Goal: Task Accomplishment & Management: Manage account settings

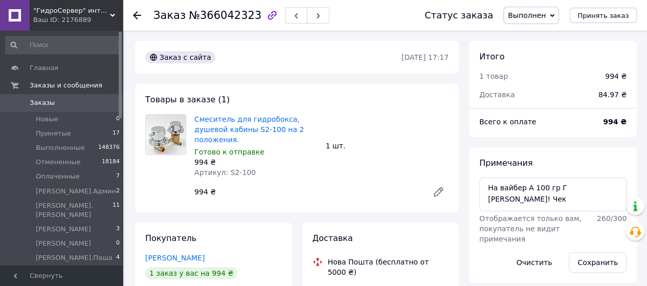
click at [50, 106] on span "Заказы" at bounding box center [42, 102] width 25 height 9
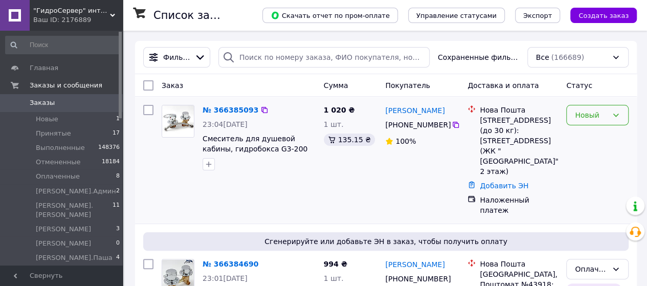
click at [615, 109] on div "Новый" at bounding box center [597, 115] width 62 height 20
click at [597, 137] on li "Принят" at bounding box center [596, 137] width 61 height 18
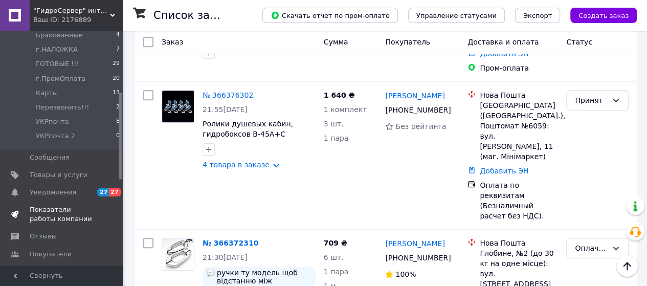
scroll to position [307, 0]
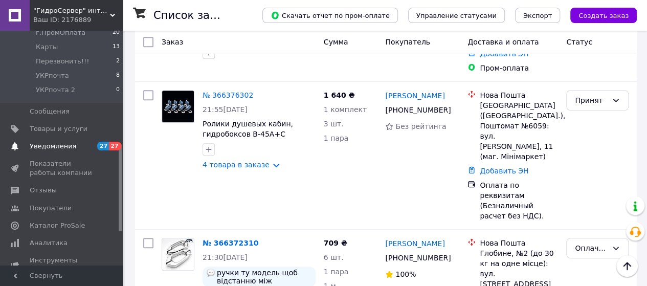
click at [79, 142] on span "Уведомления" at bounding box center [62, 146] width 65 height 9
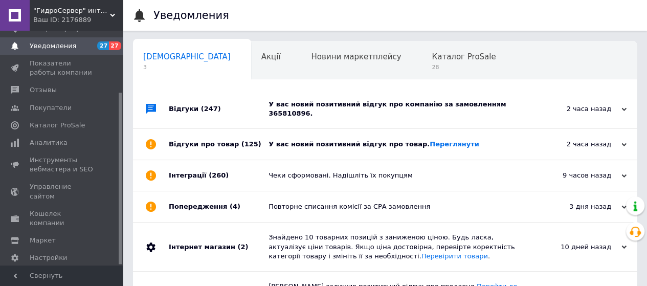
scroll to position [0, 3]
click at [603, 129] on div "2 часа назад [DATE]" at bounding box center [580, 144] width 112 height 31
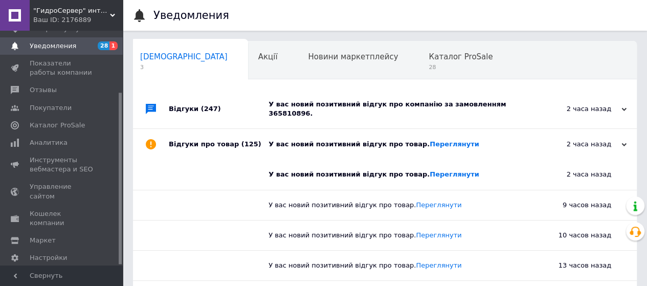
click at [603, 129] on div "2 часа назад [DATE]" at bounding box center [580, 144] width 112 height 31
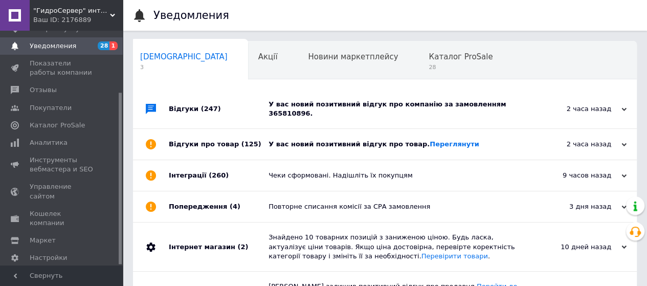
click at [613, 99] on div "2 часа назад [DATE]" at bounding box center [580, 108] width 112 height 39
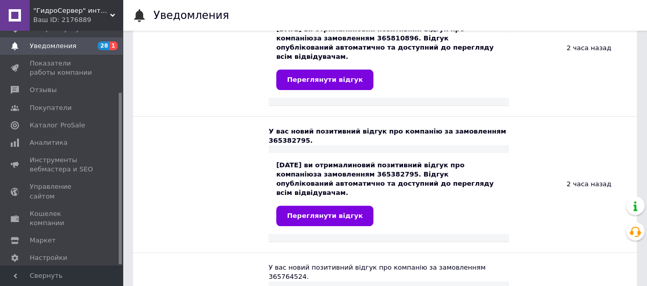
scroll to position [0, 0]
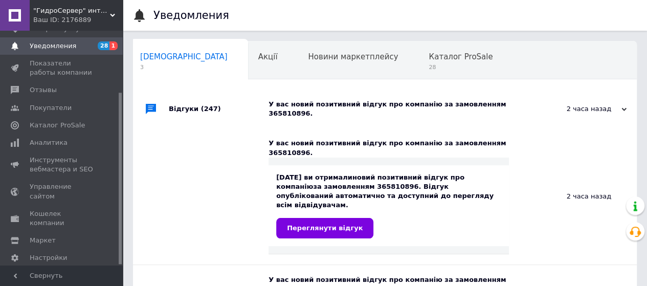
click at [610, 99] on div "2 часа назад [DATE]" at bounding box center [580, 108] width 112 height 39
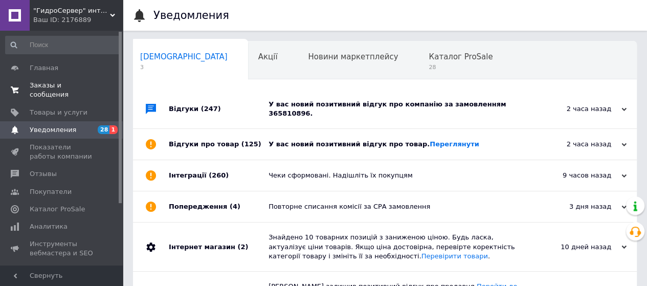
click at [50, 90] on span "Заказы и сообщения" at bounding box center [62, 90] width 65 height 18
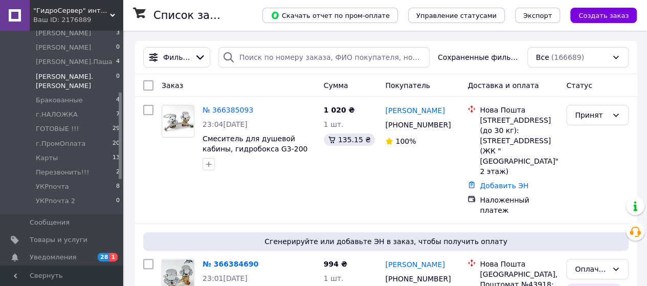
scroll to position [205, 0]
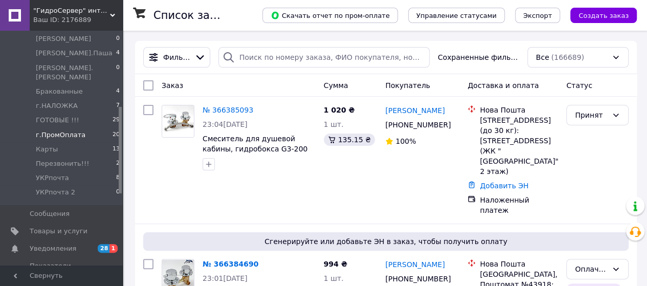
click at [64, 130] on span "г.ПромОплата" at bounding box center [61, 134] width 50 height 9
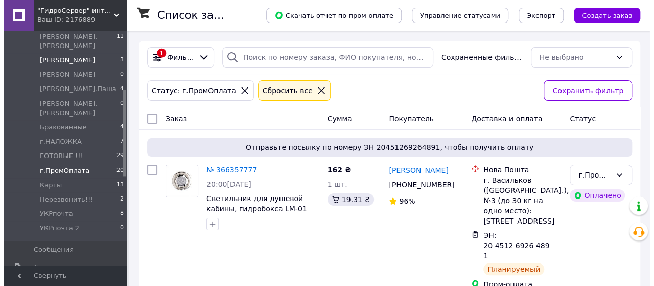
scroll to position [153, 0]
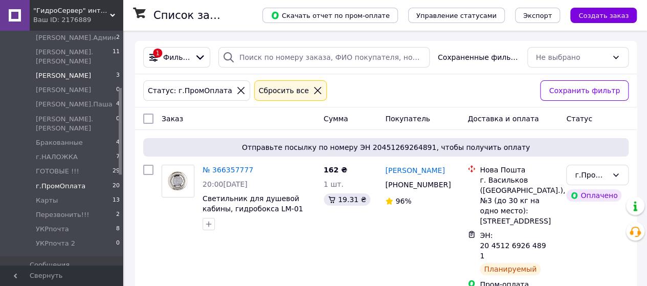
click at [55, 71] on span "[PERSON_NAME]" at bounding box center [63, 75] width 55 height 9
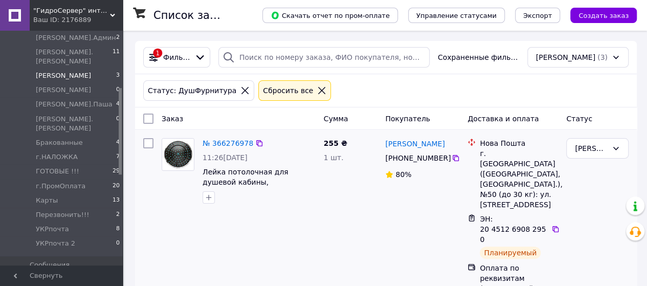
click at [148, 146] on input "checkbox" at bounding box center [148, 143] width 10 height 10
checkbox input "true"
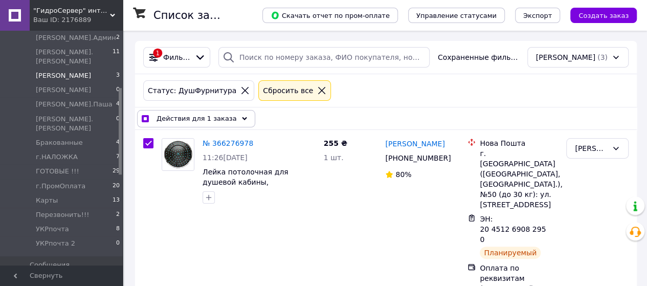
click at [228, 118] on div "Действия для 1 заказа" at bounding box center [196, 118] width 118 height 17
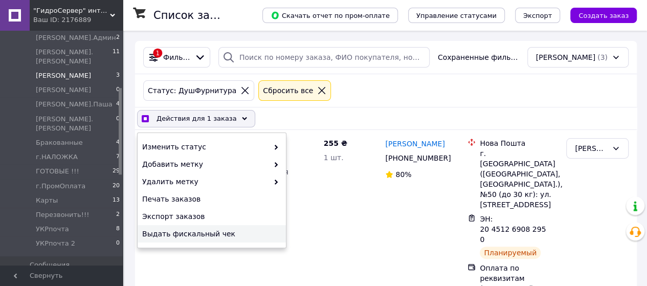
click at [211, 232] on span "Выдать фискальный чек" at bounding box center [210, 234] width 137 height 10
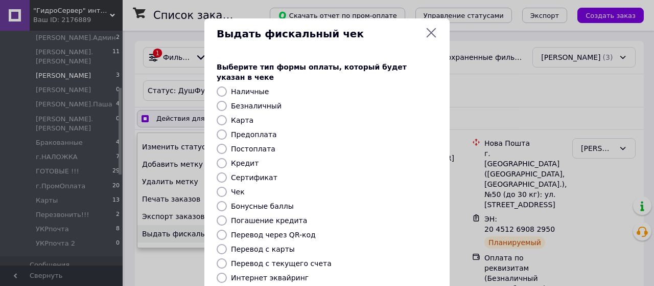
click at [244, 115] on div "Выберите тип формы оплаты, который будет указан в чеке Наличные Безналичный Кар…" at bounding box center [327, 201] width 245 height 303
checkbox input "true"
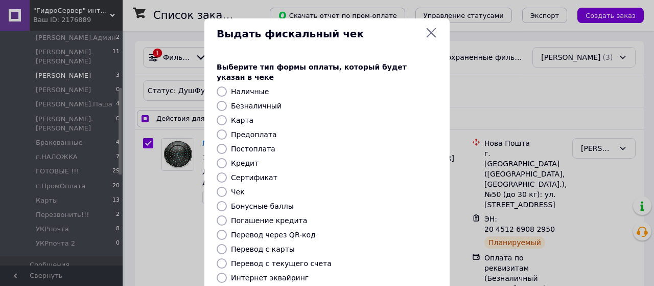
click at [234, 116] on label "Карта" at bounding box center [242, 120] width 22 height 8
click at [227, 115] on input "Карта" at bounding box center [222, 120] width 10 height 10
radio input "true"
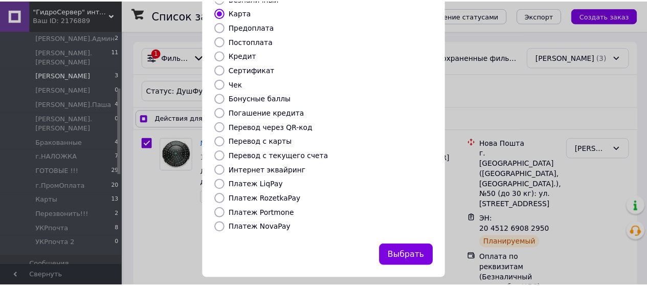
scroll to position [108, 0]
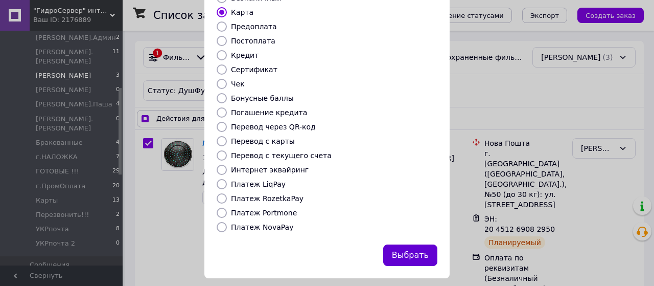
click at [416, 244] on button "Выбрать" at bounding box center [410, 255] width 54 height 22
checkbox input "true"
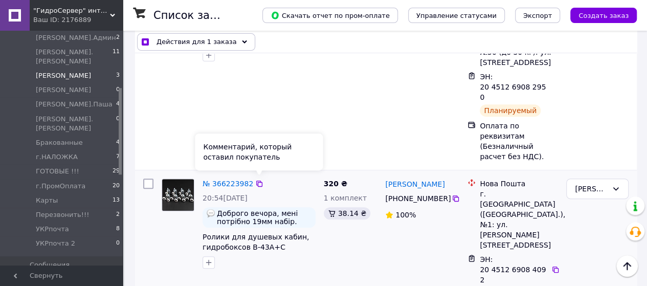
scroll to position [0, 0]
